Goal: Information Seeking & Learning: Learn about a topic

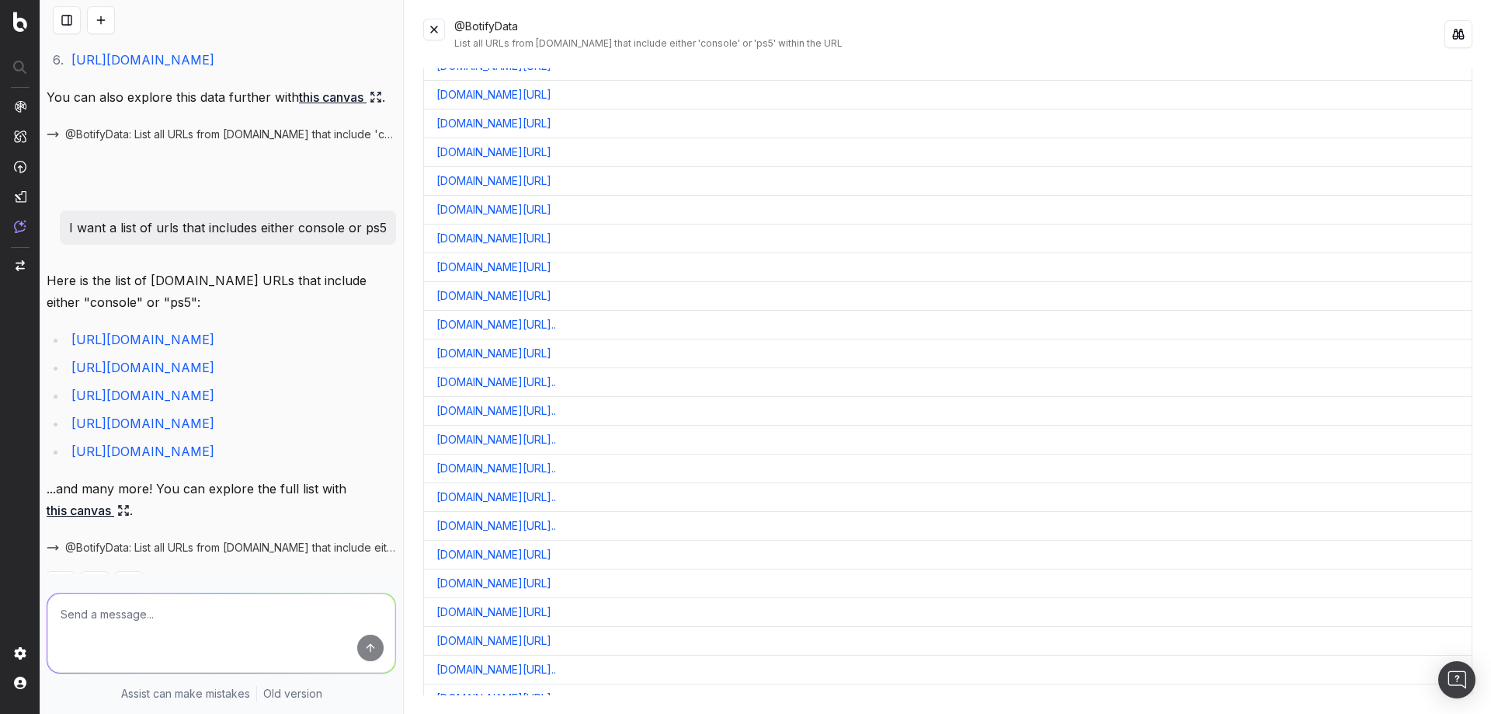
scroll to position [1087, 0]
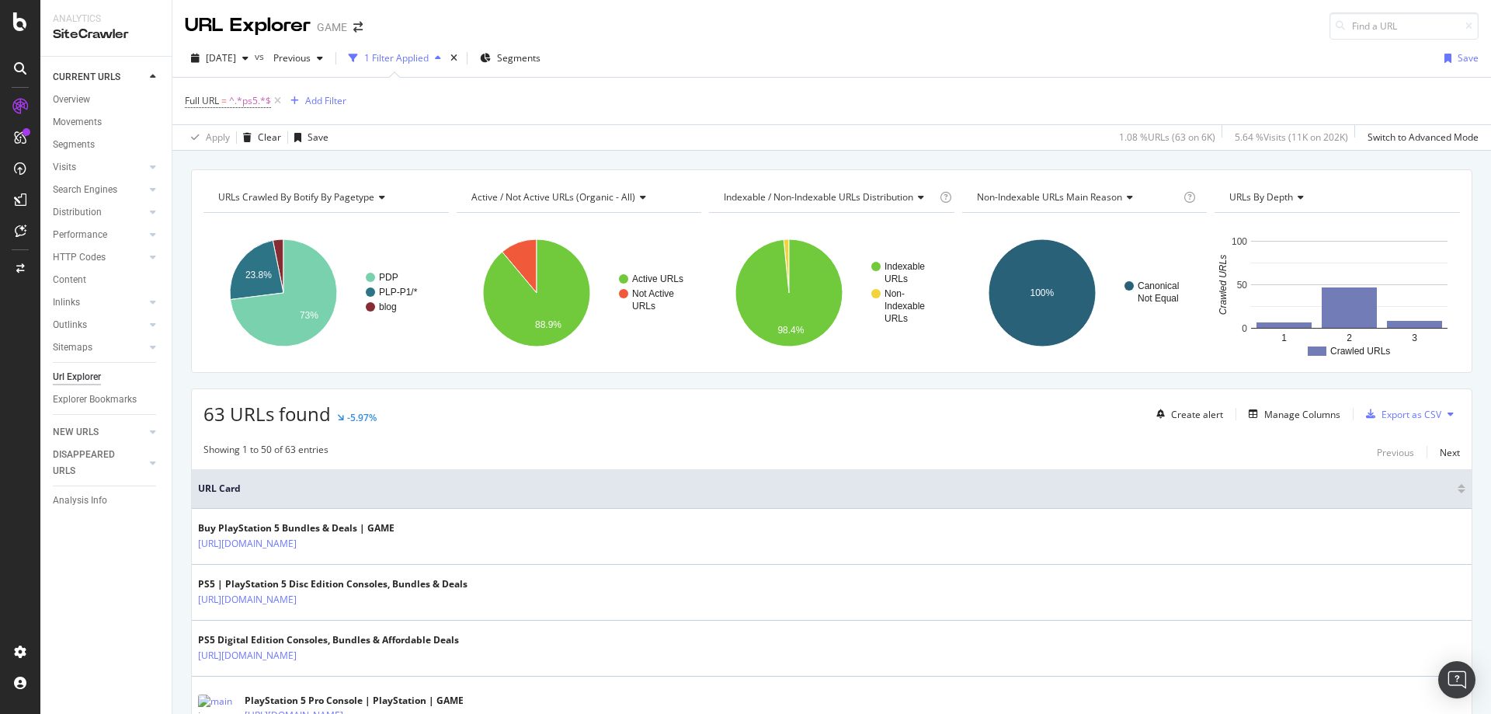
scroll to position [78, 0]
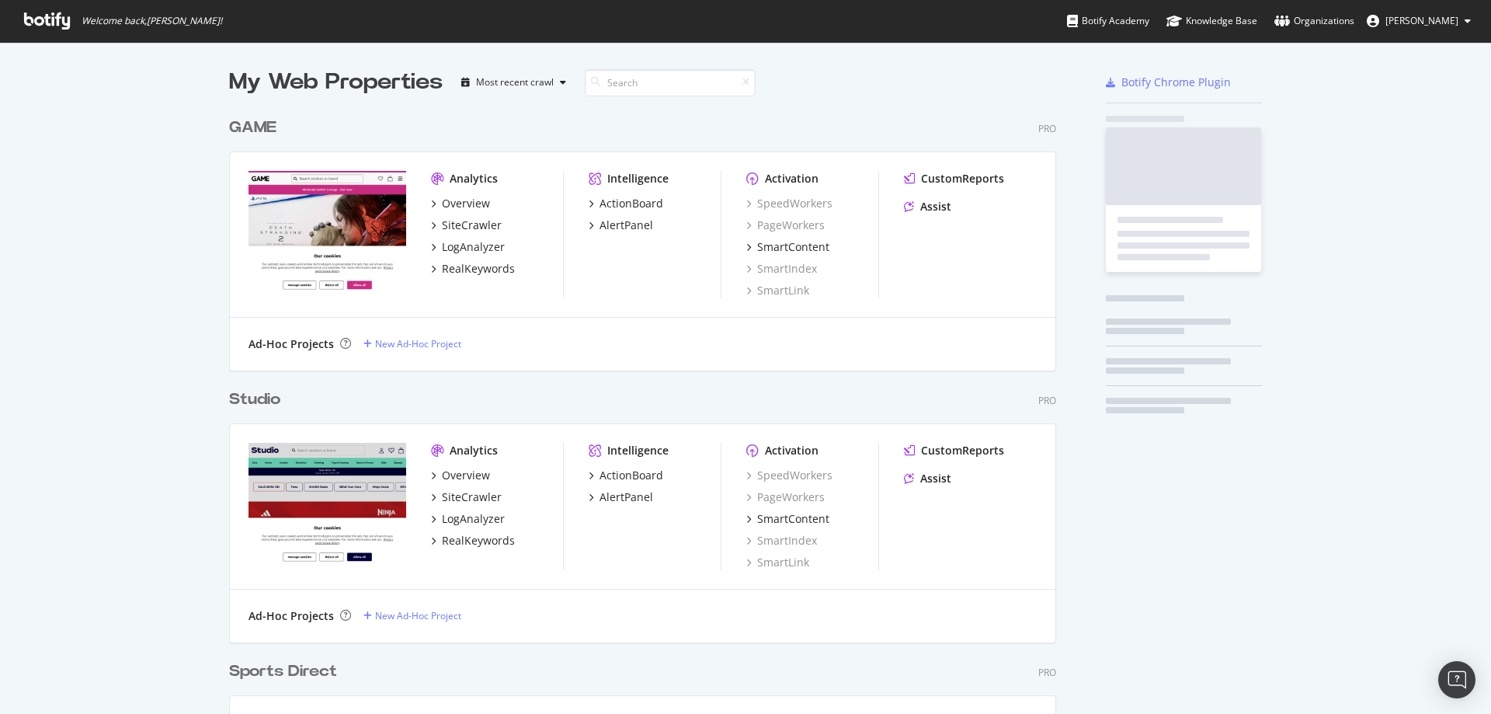
scroll to position [1234, 828]
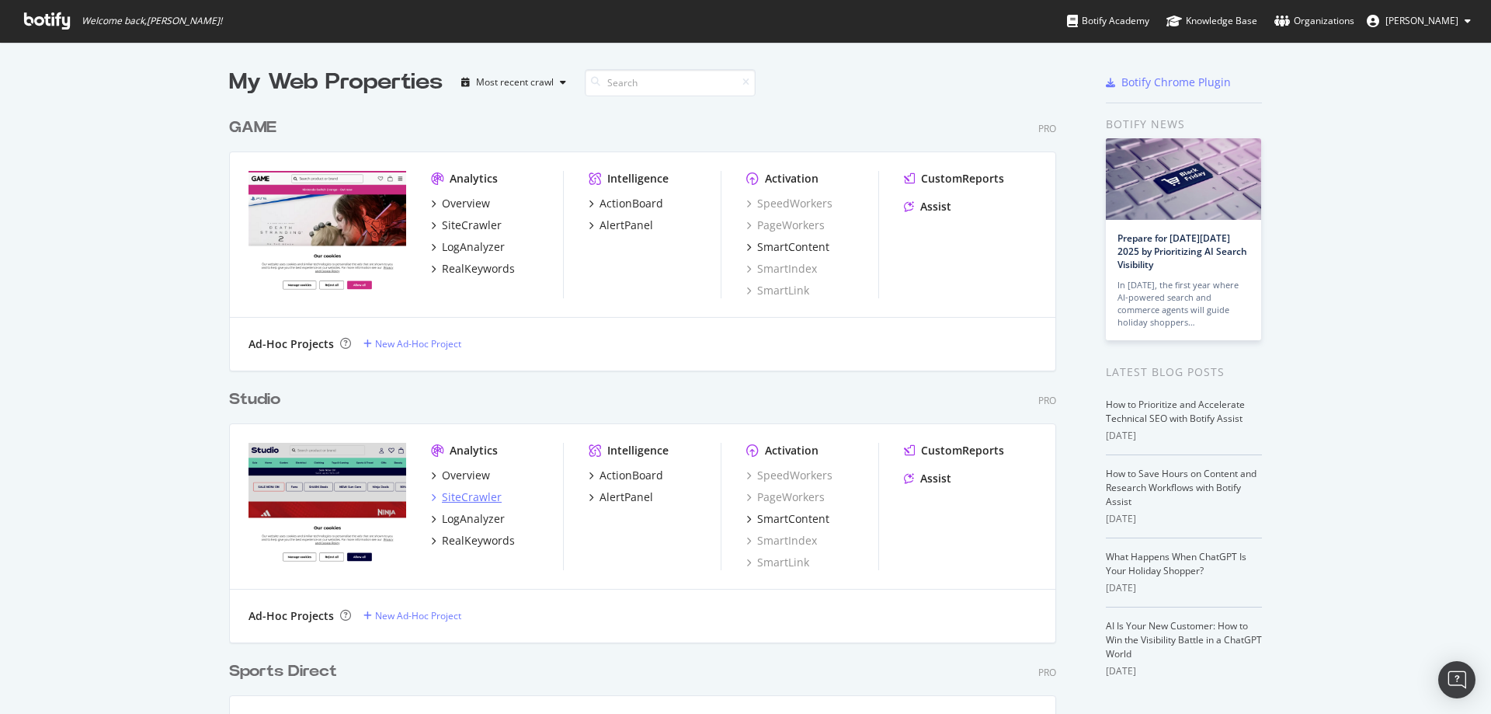
click at [464, 491] on div "SiteCrawler" at bounding box center [472, 497] width 60 height 16
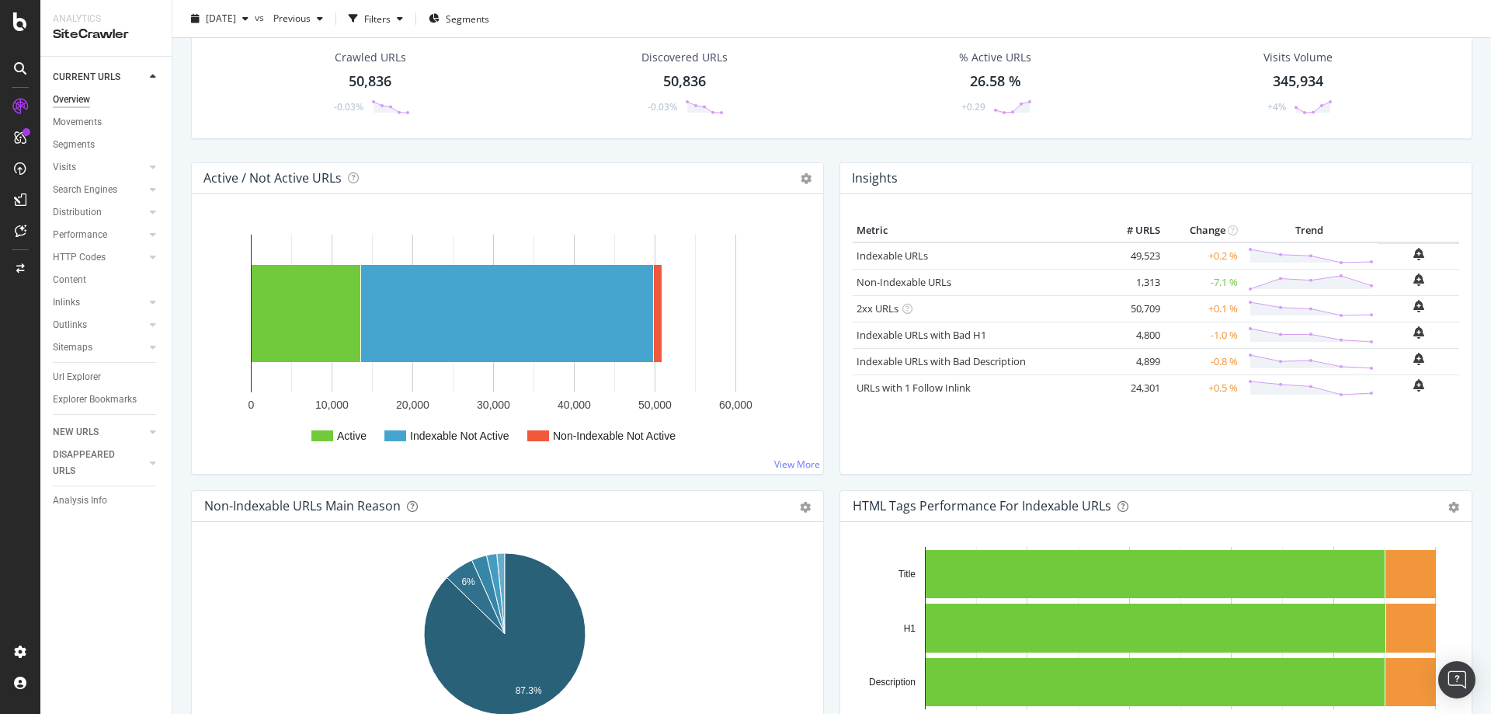
scroll to position [155, 0]
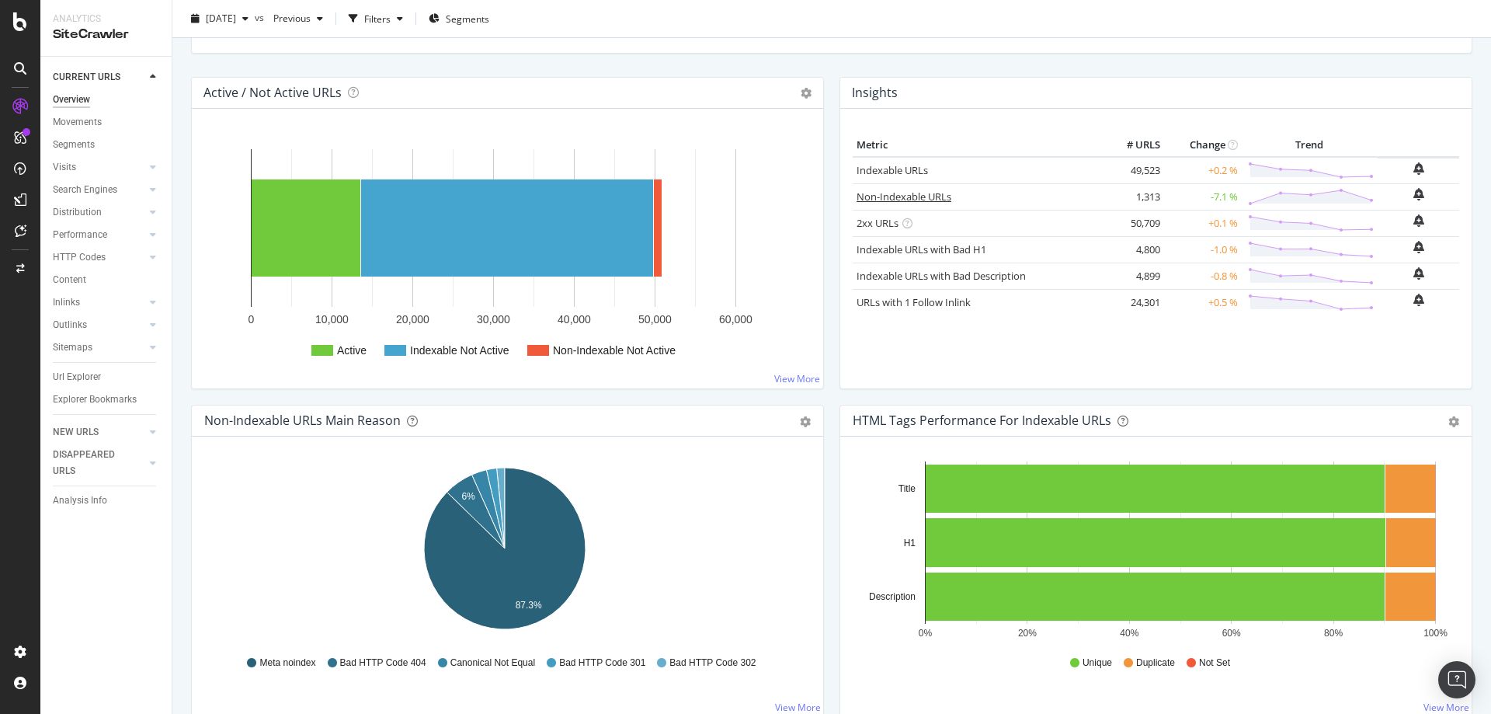
click at [901, 195] on link "Non-Indexable URLs" at bounding box center [903, 196] width 95 height 14
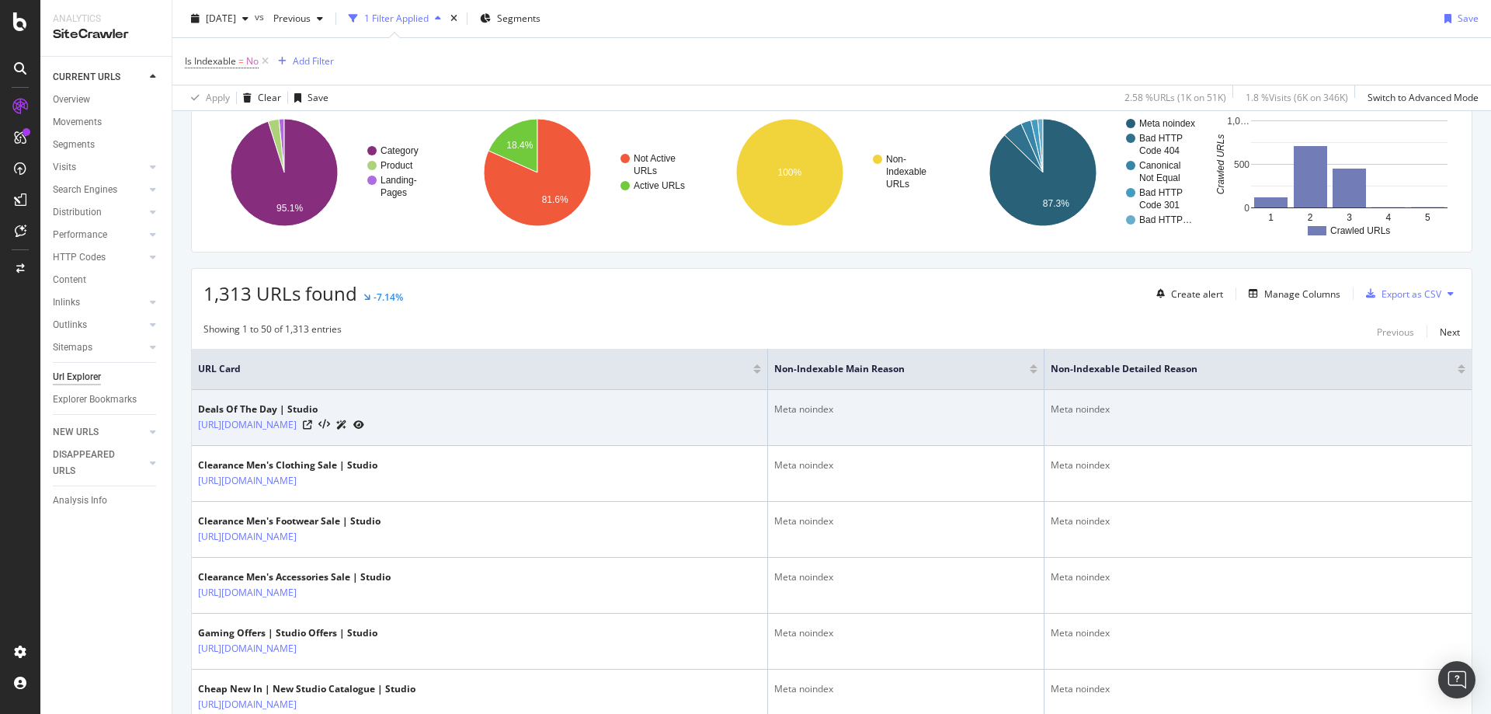
scroll to position [155, 0]
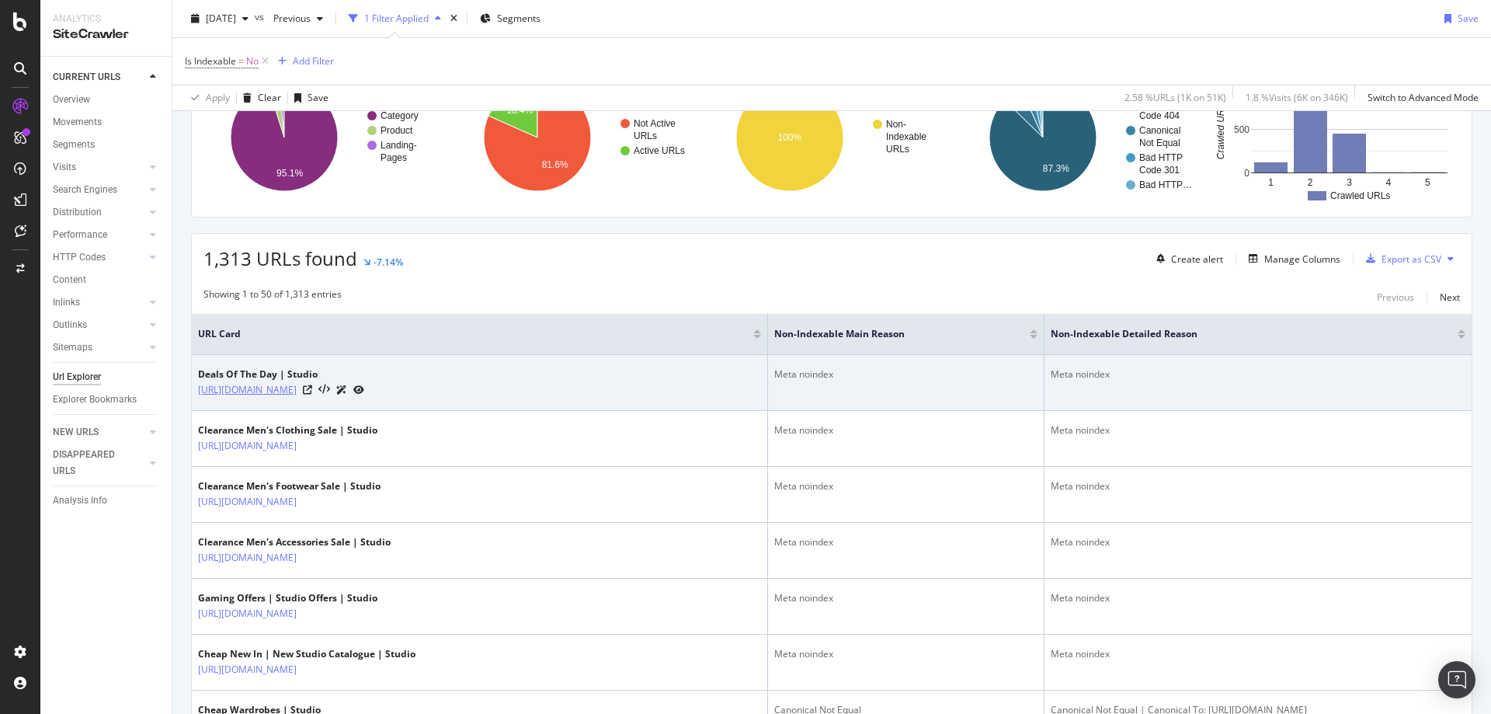
click at [297, 394] on link "[URL][DOMAIN_NAME]" at bounding box center [247, 390] width 99 height 16
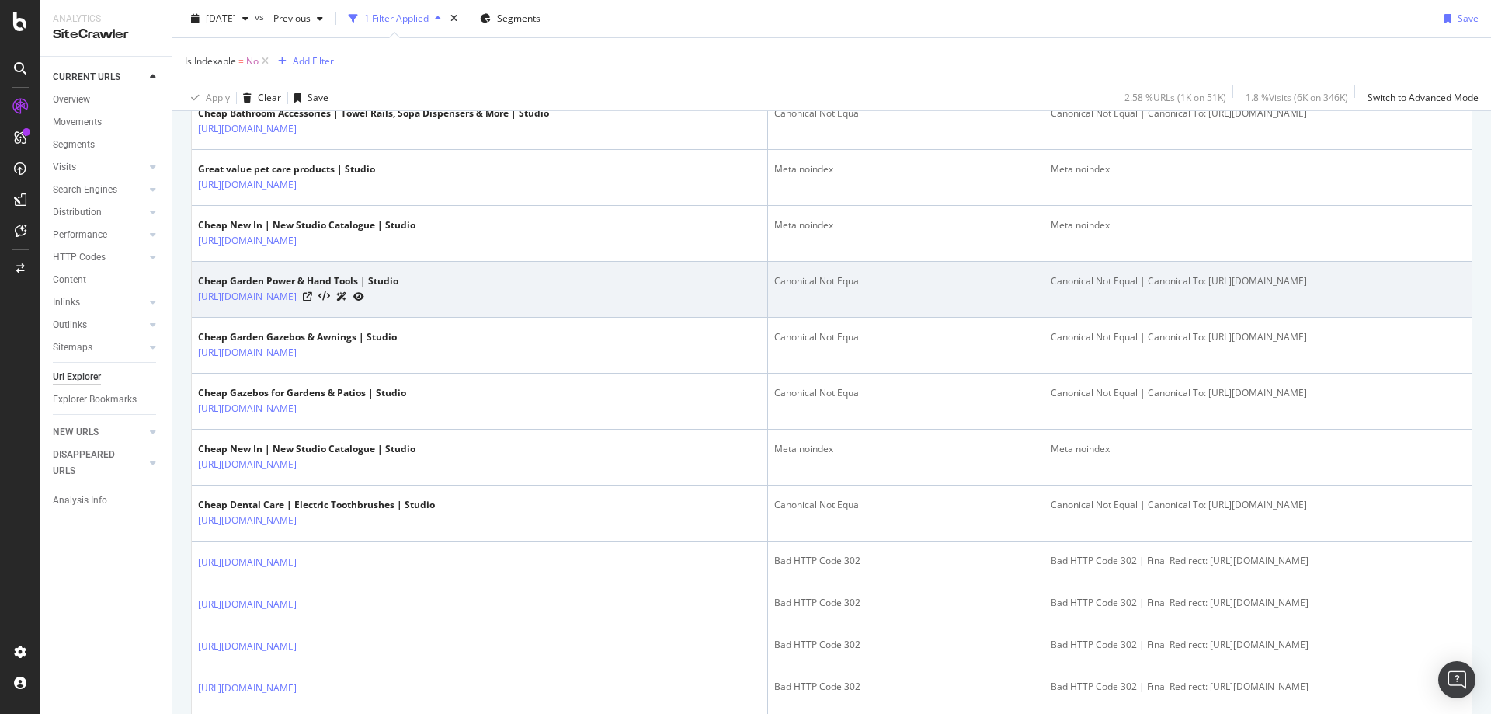
scroll to position [1242, 0]
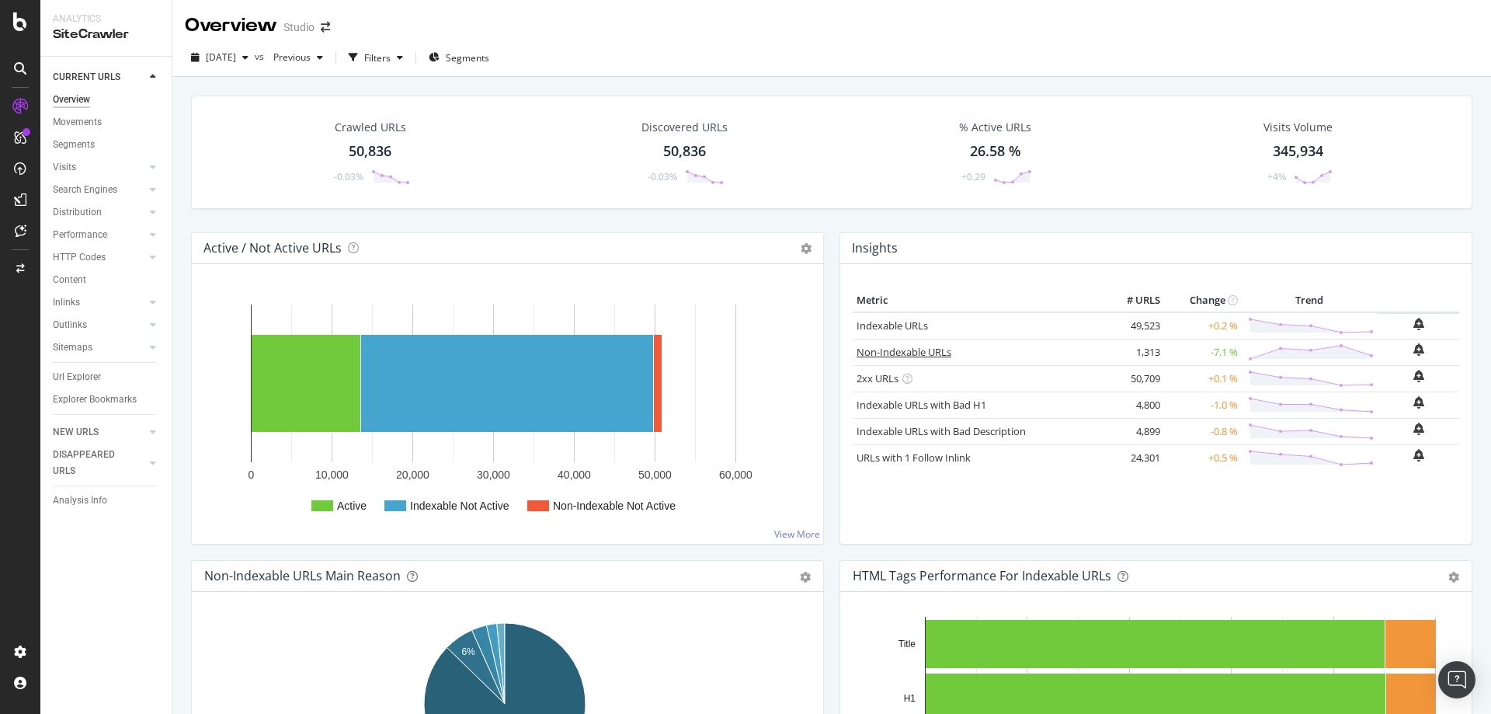
click at [911, 346] on link "Non-Indexable URLs" at bounding box center [903, 352] width 95 height 14
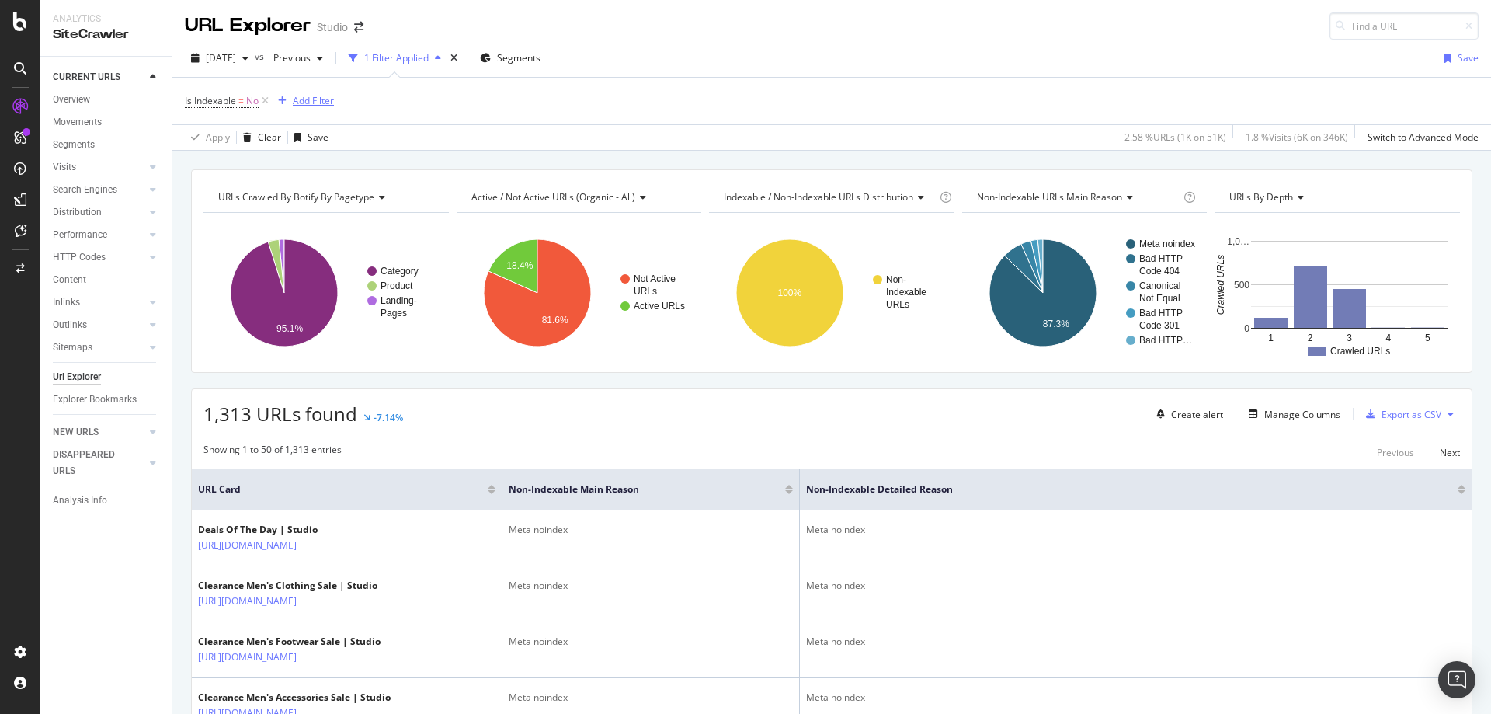
click at [314, 92] on div "Add Filter" at bounding box center [303, 100] width 62 height 17
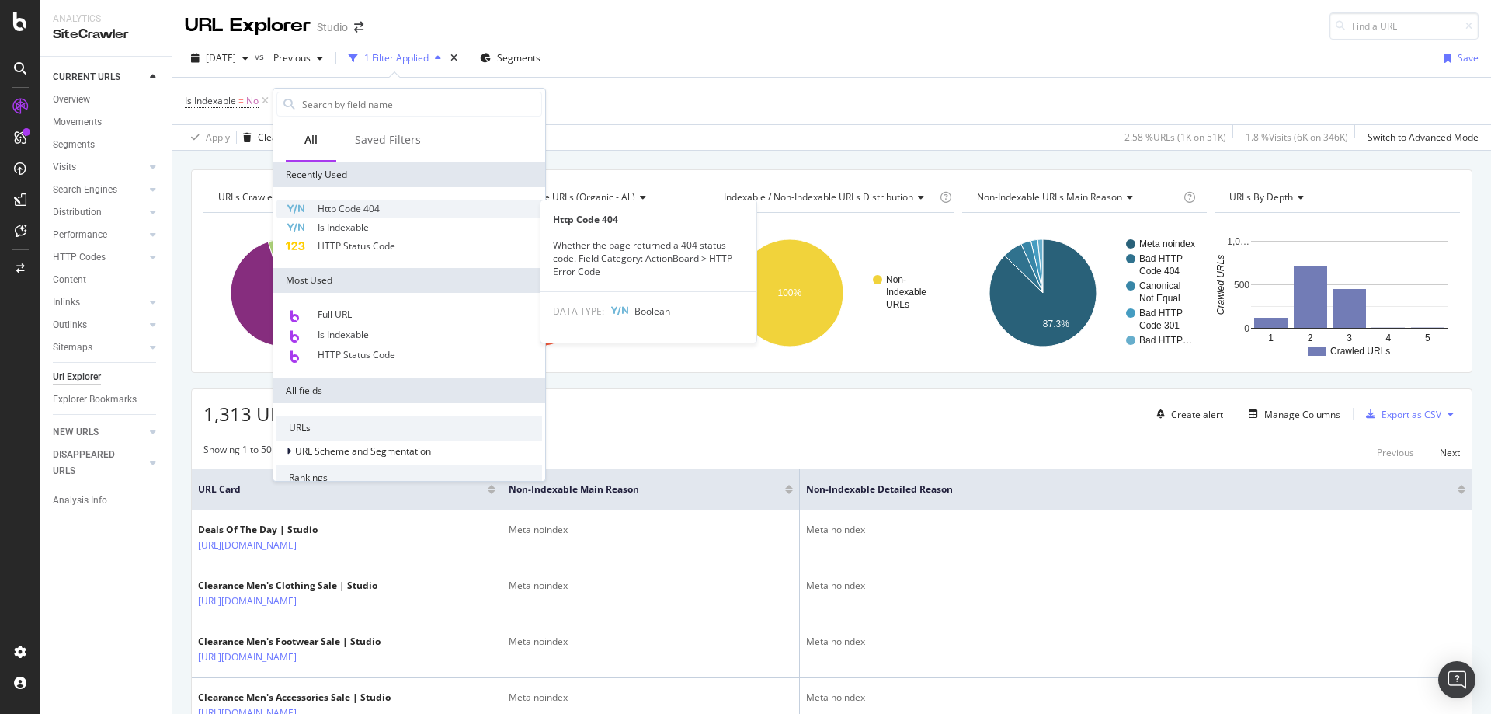
click at [352, 206] on span "Http Code 404" at bounding box center [349, 208] width 62 height 13
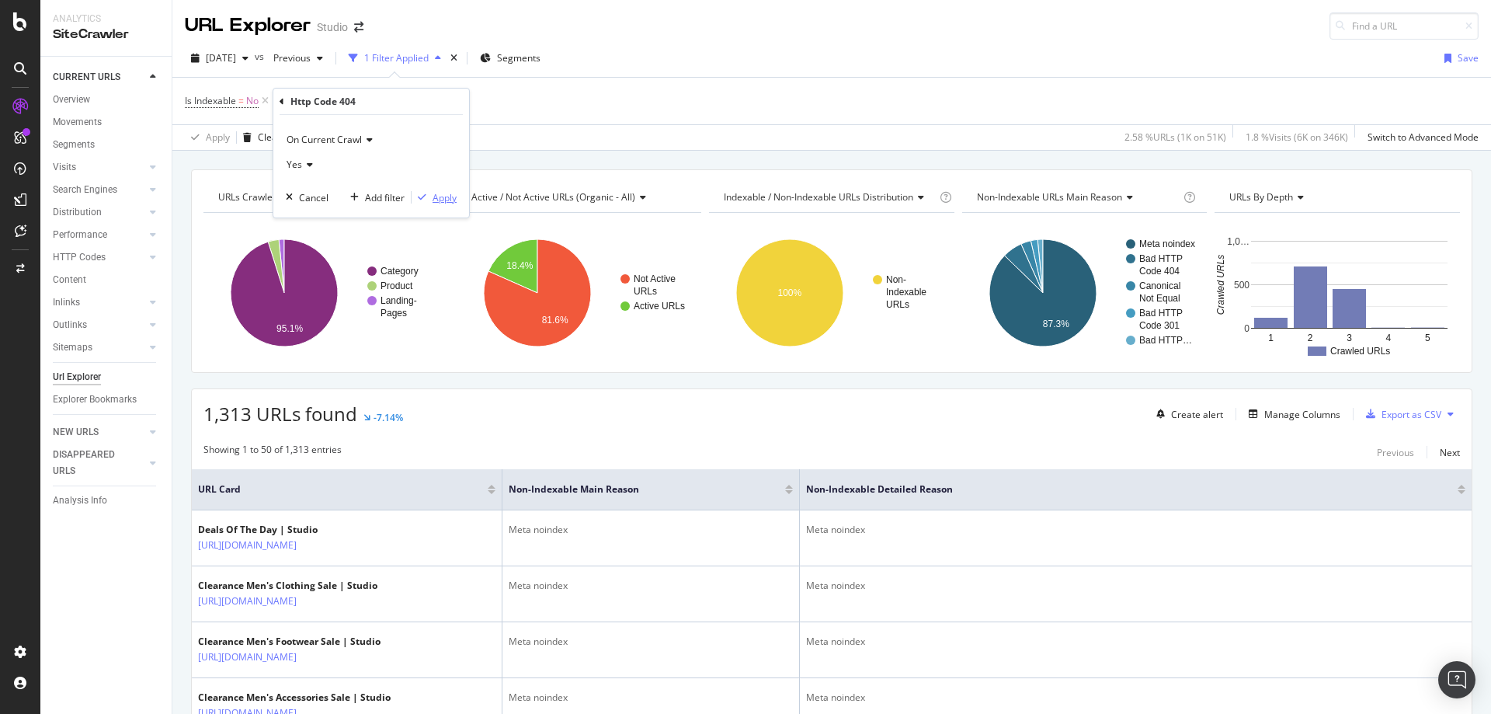
click at [422, 192] on div "Apply" at bounding box center [433, 197] width 45 height 14
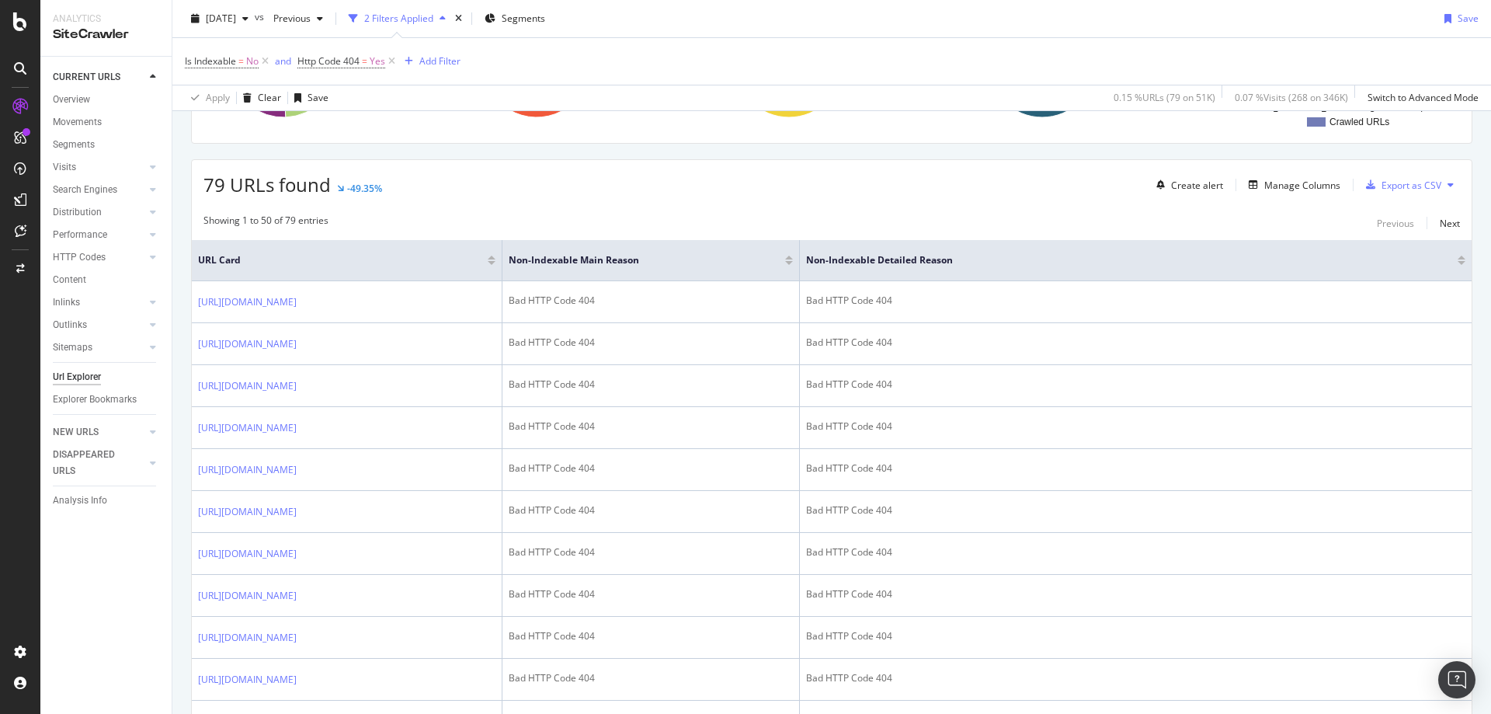
scroll to position [233, 0]
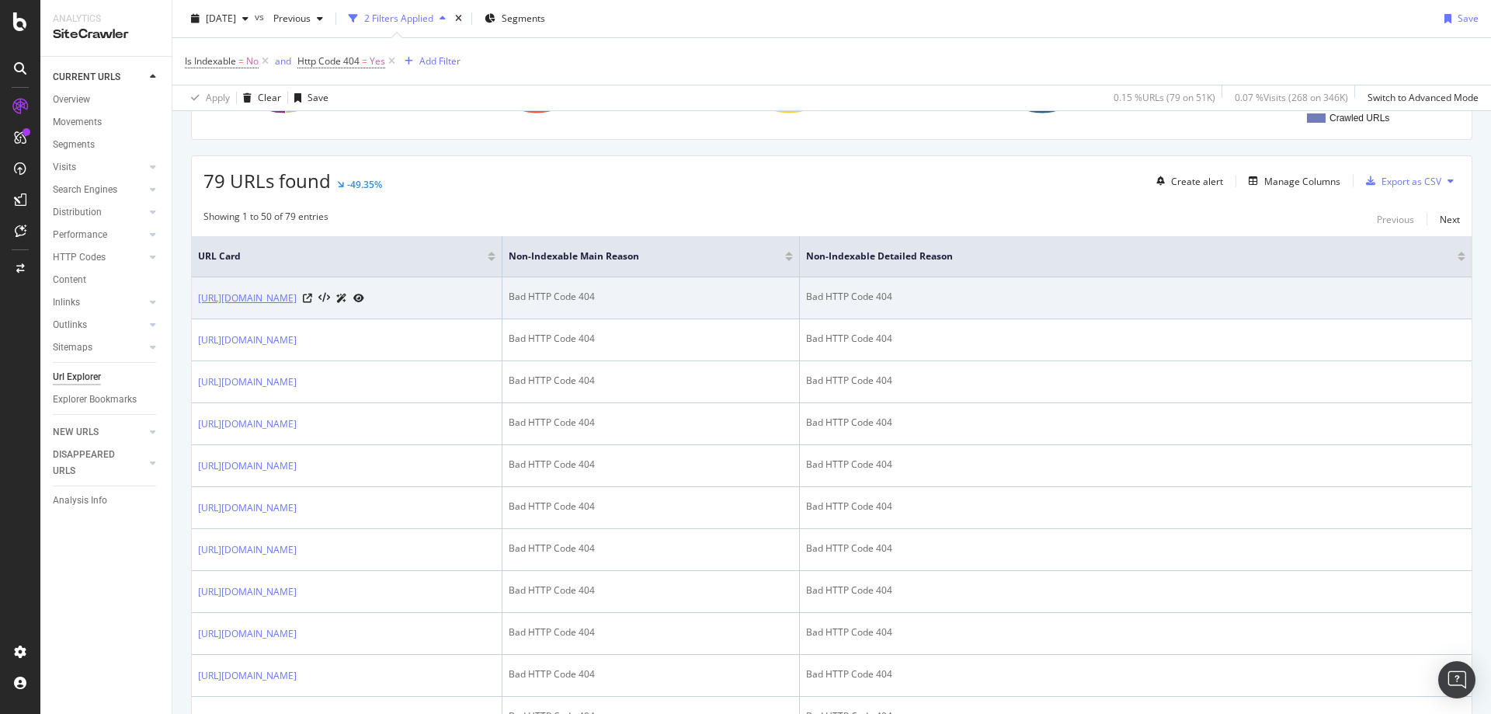
click at [297, 300] on link "[URL][DOMAIN_NAME]" at bounding box center [247, 298] width 99 height 16
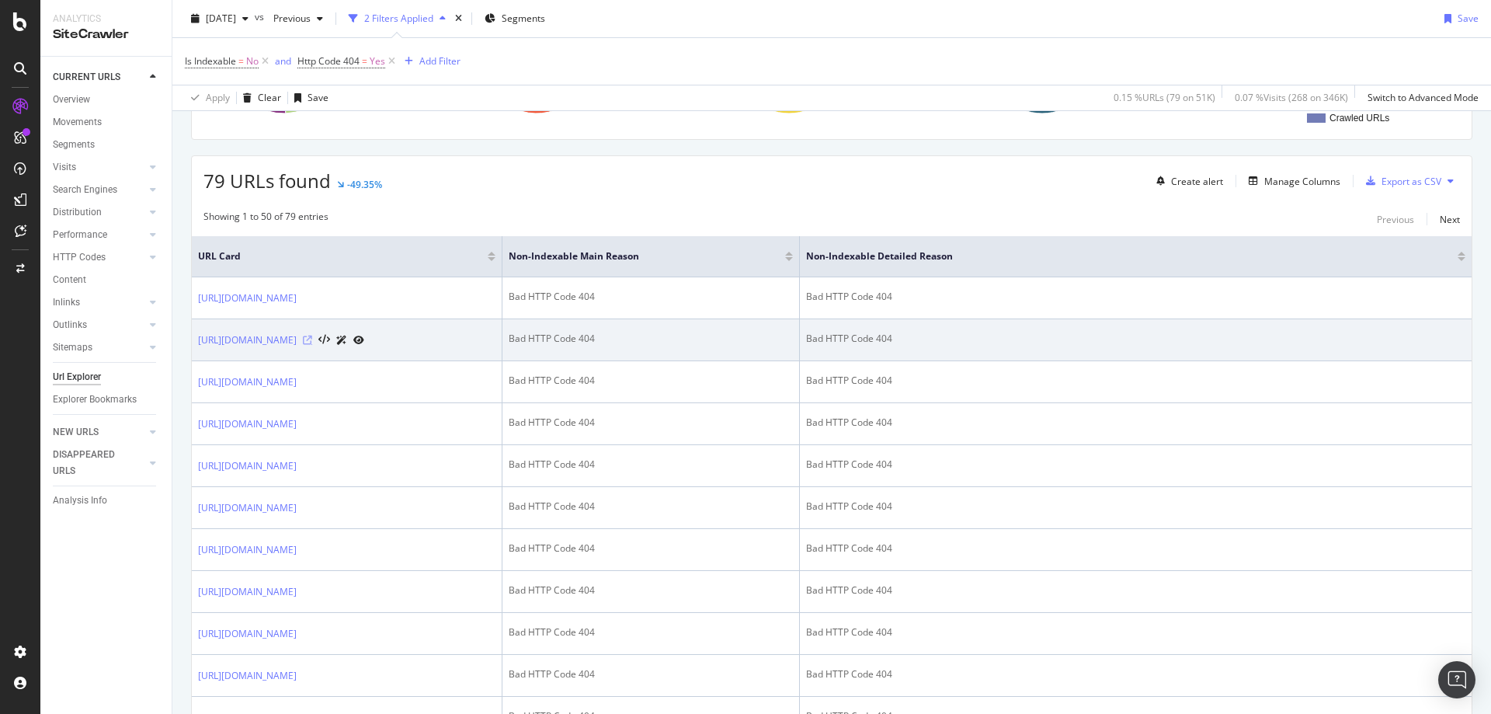
click at [312, 345] on icon at bounding box center [307, 339] width 9 height 9
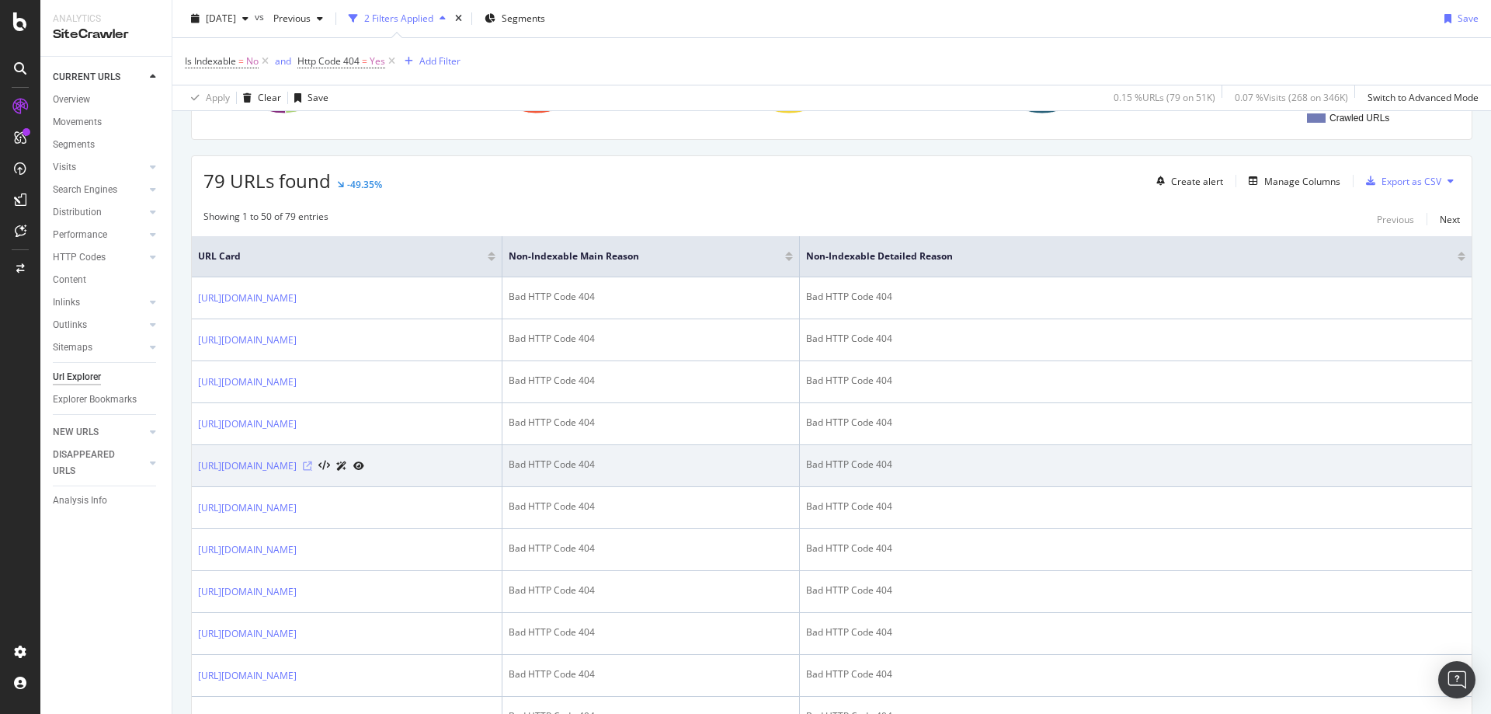
click at [312, 471] on icon at bounding box center [307, 465] width 9 height 9
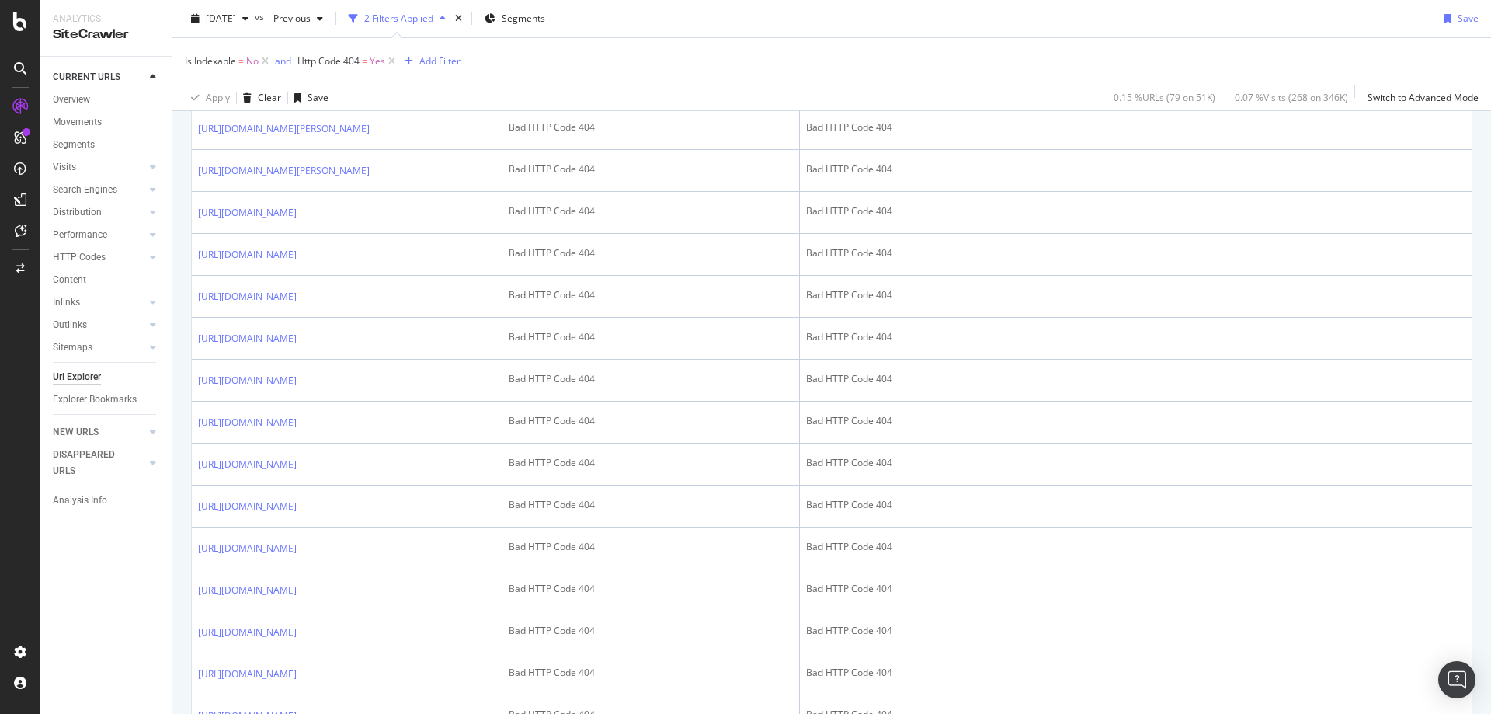
scroll to position [1786, 0]
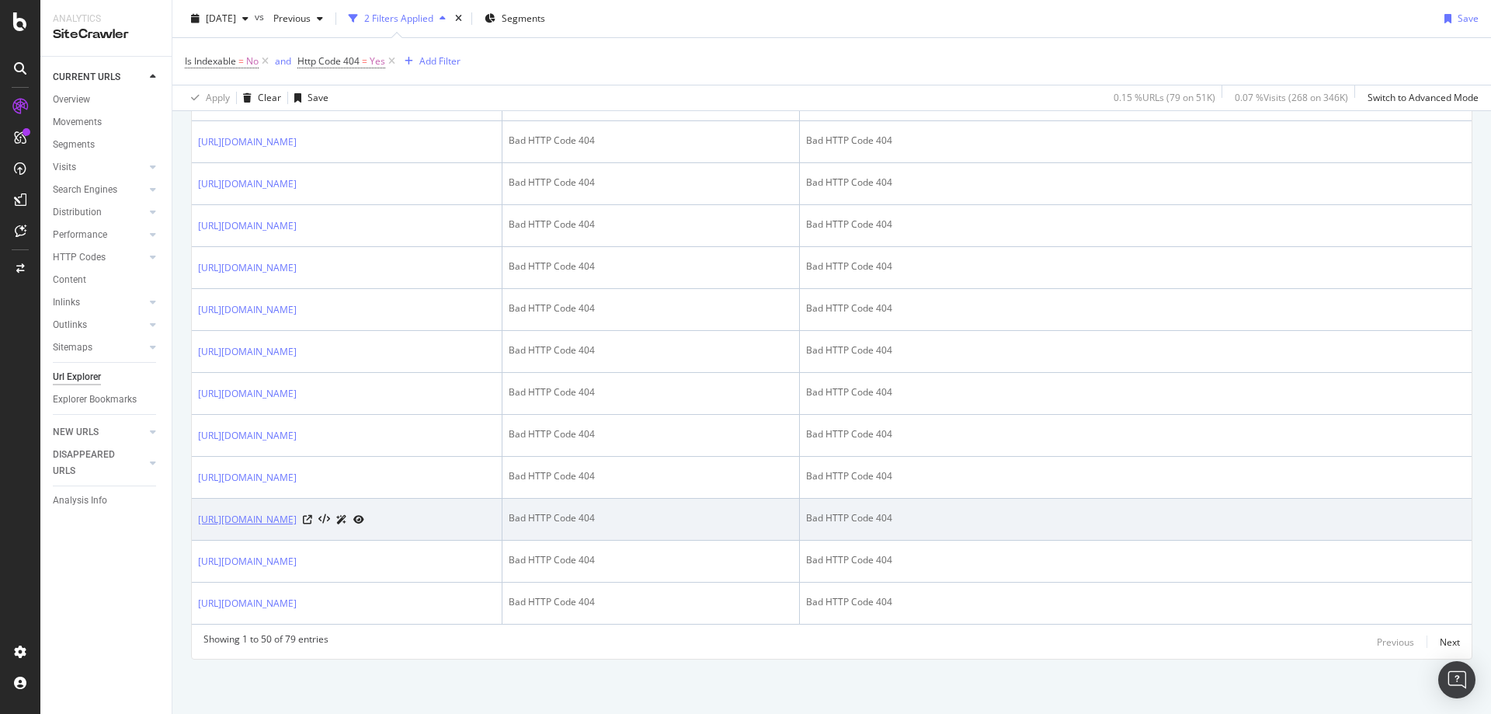
scroll to position [2675, 0]
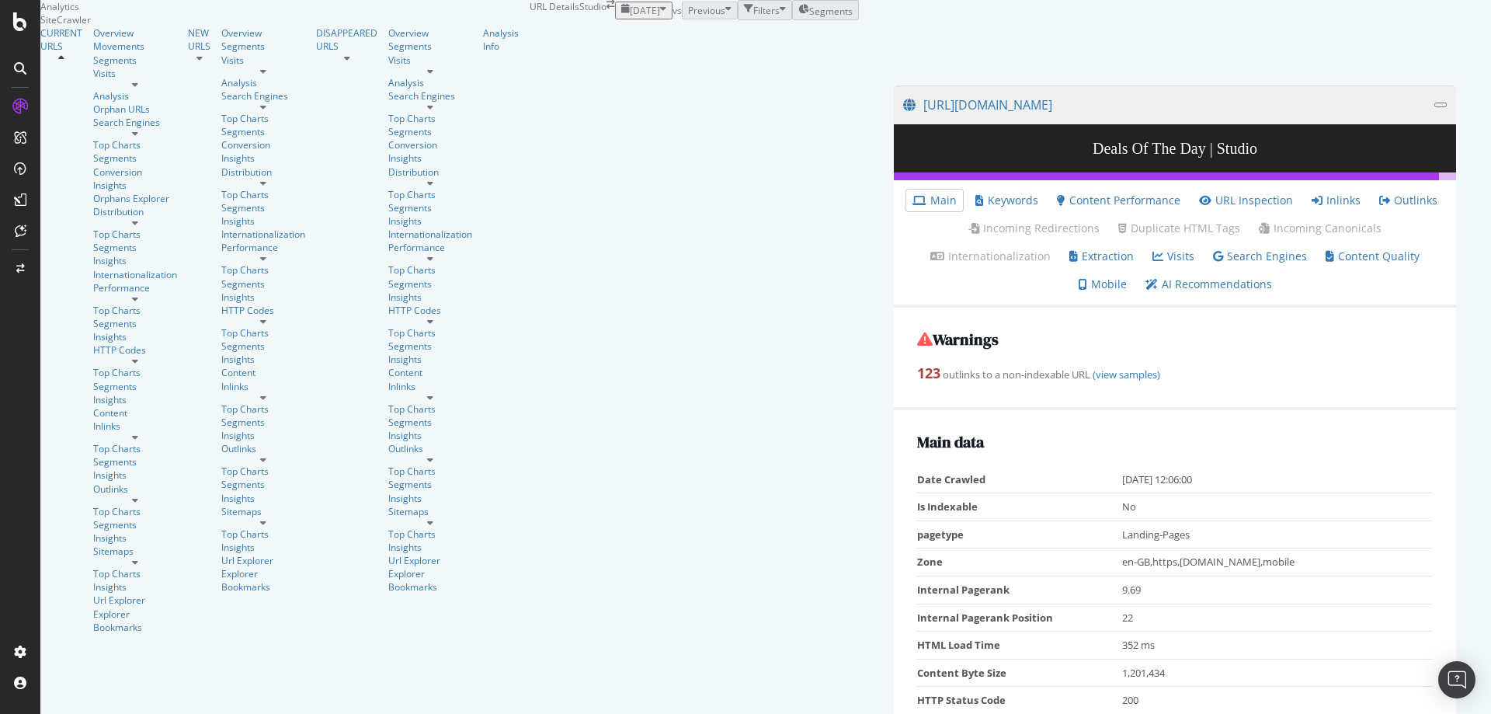
scroll to position [155, 0]
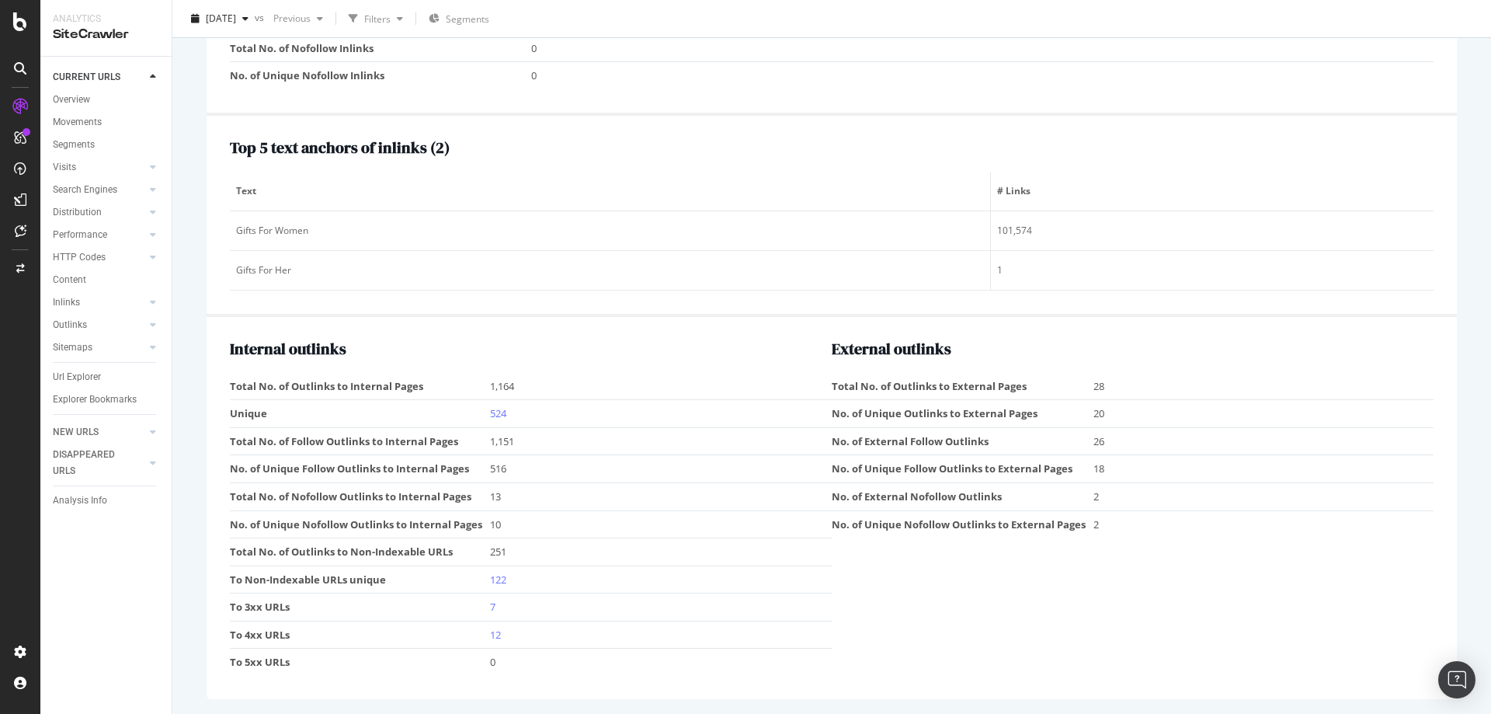
scroll to position [1719, 0]
click at [275, 639] on td "To 4xx URLs" at bounding box center [360, 634] width 260 height 28
click at [491, 634] on link "12" at bounding box center [495, 634] width 11 height 14
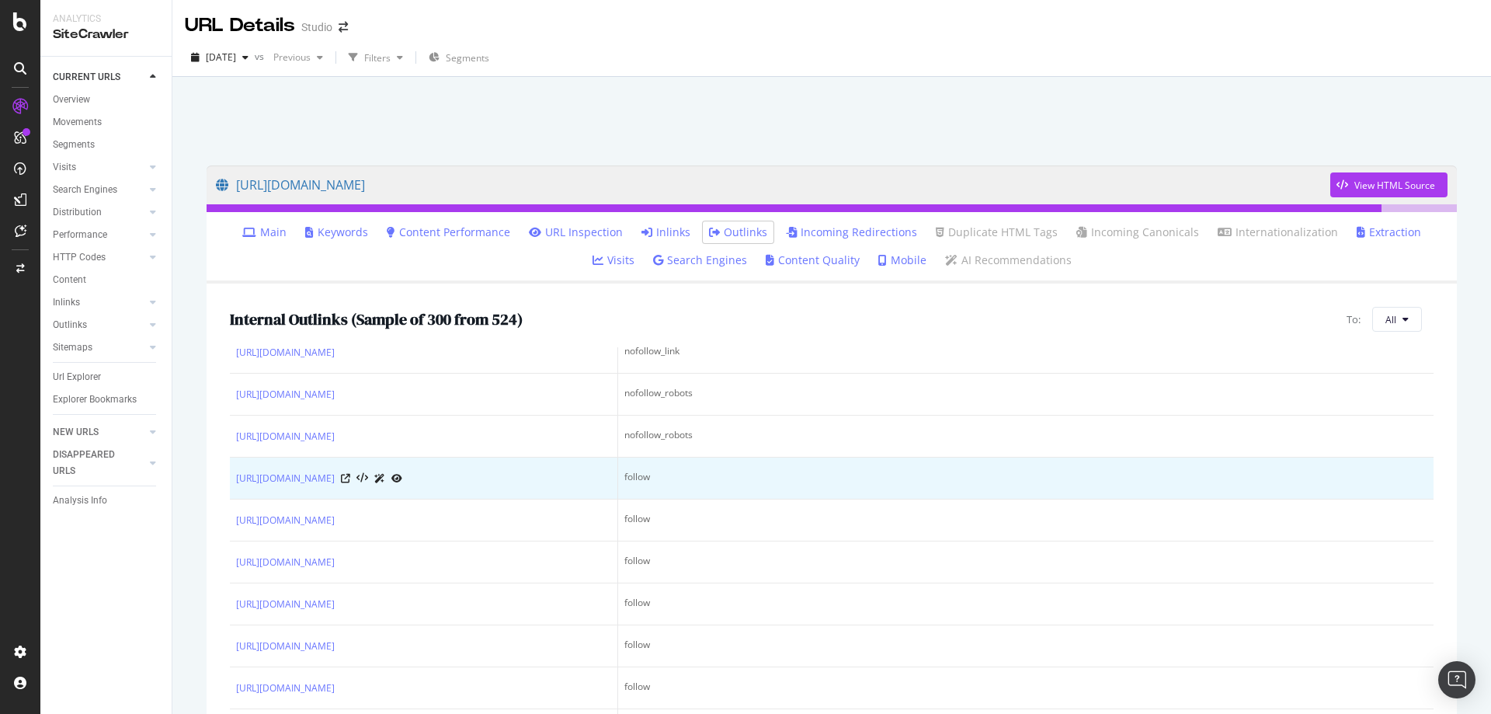
scroll to position [78, 0]
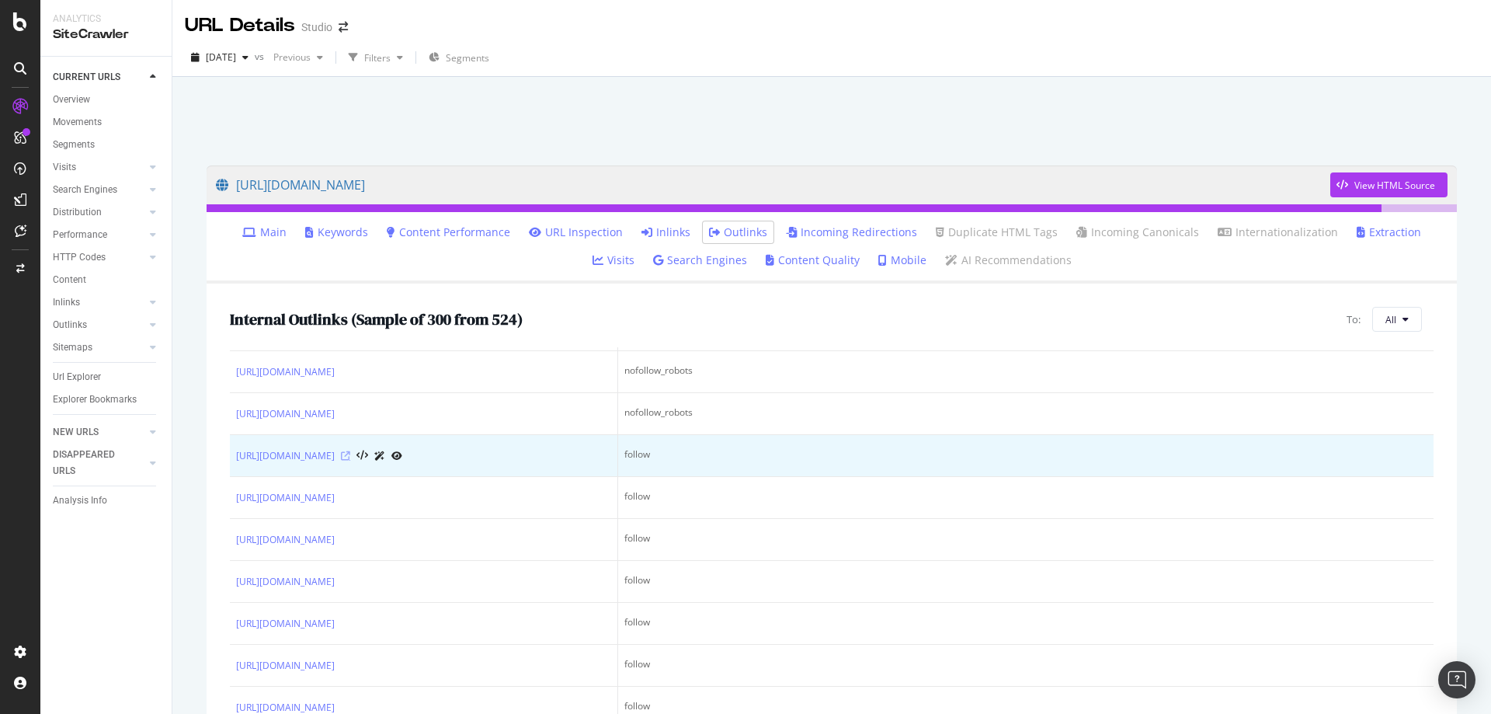
click at [350, 460] on icon at bounding box center [345, 455] width 9 height 9
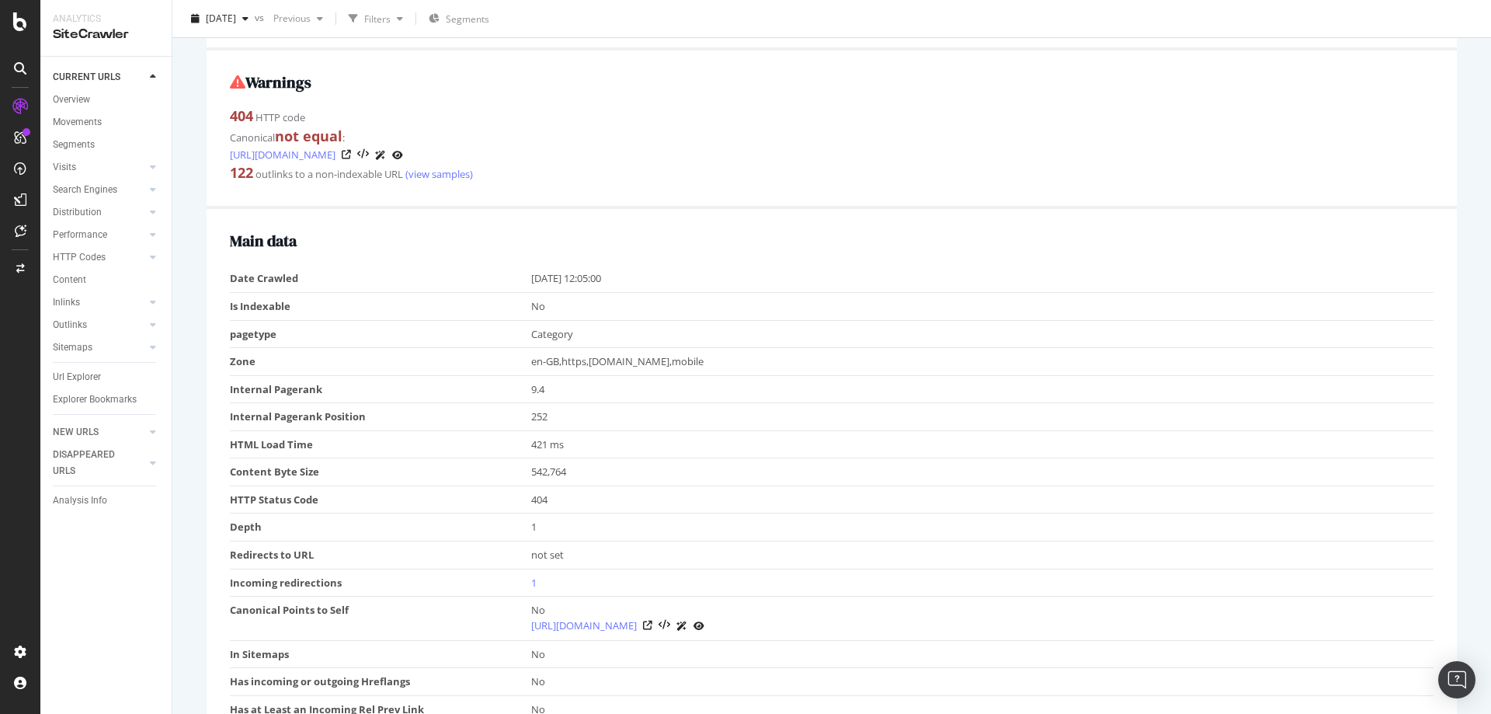
scroll to position [155, 0]
